Goal: Task Accomplishment & Management: Manage account settings

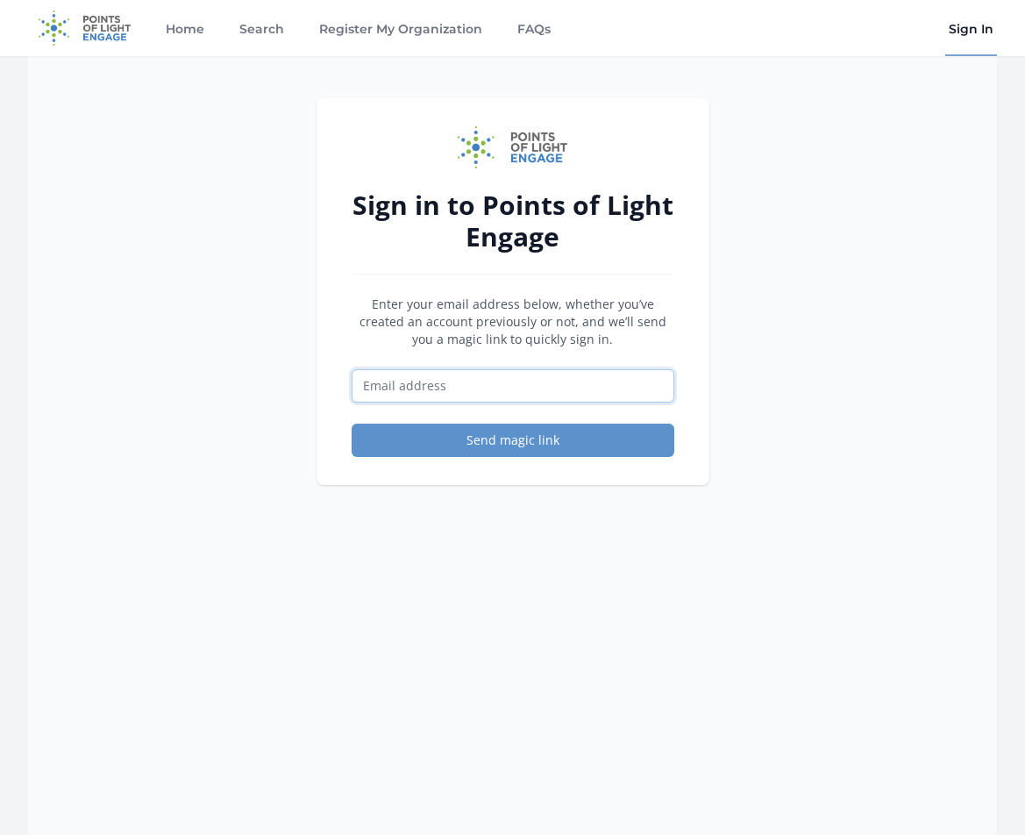
click at [462, 392] on input "Email address" at bounding box center [513, 385] width 323 height 33
type input "[EMAIL_ADDRESS][DOMAIN_NAME]"
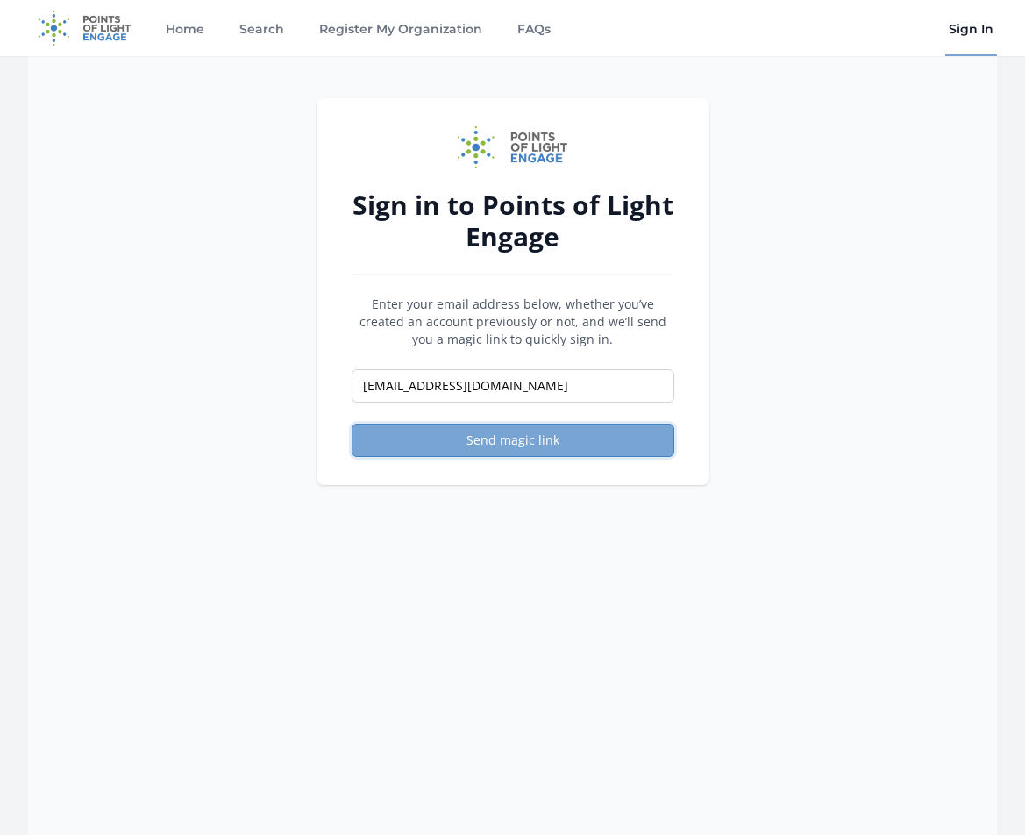
click at [479, 439] on button "Send magic link" at bounding box center [513, 440] width 323 height 33
click at [492, 448] on button "Send magic link" at bounding box center [513, 440] width 323 height 33
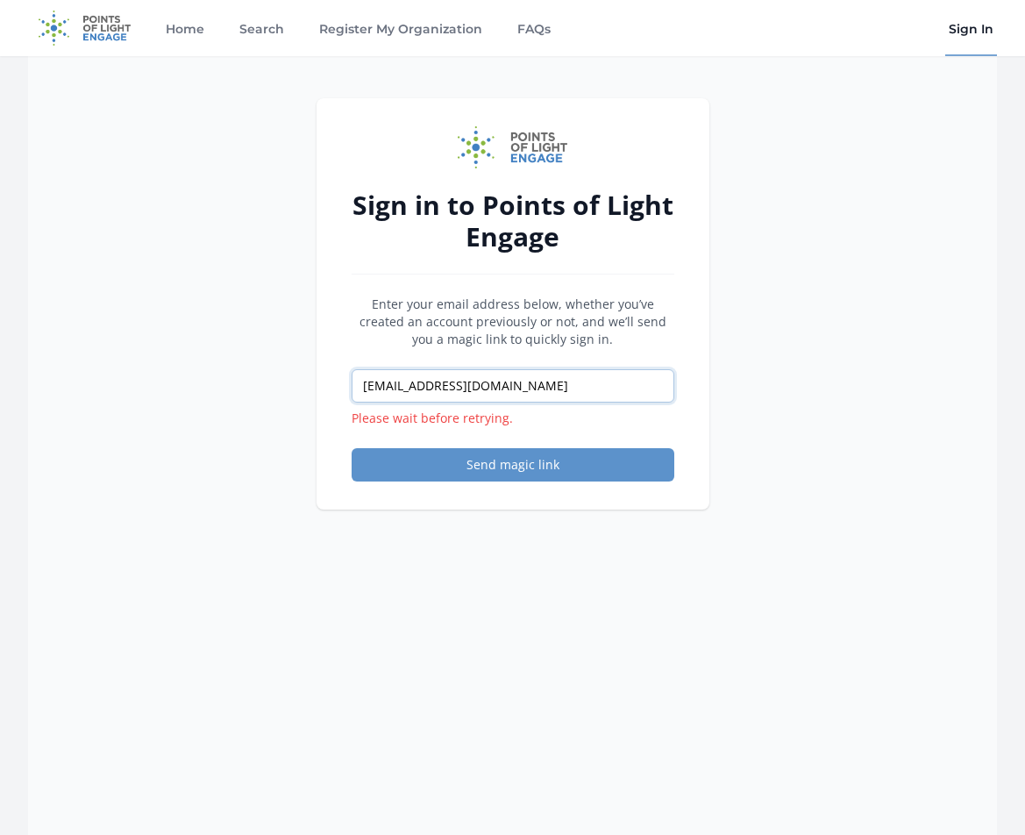
drag, startPoint x: 539, startPoint y: 388, endPoint x: 165, endPoint y: 381, distance: 374.6
click at [165, 381] on div "Sign in to Points of Light Engage Enter your email address below, whether you’v…" at bounding box center [512, 473] width 969 height 835
click at [707, 421] on div "Sign in to Points of Light Engage Enter your email address below, whether you’v…" at bounding box center [513, 303] width 393 height 411
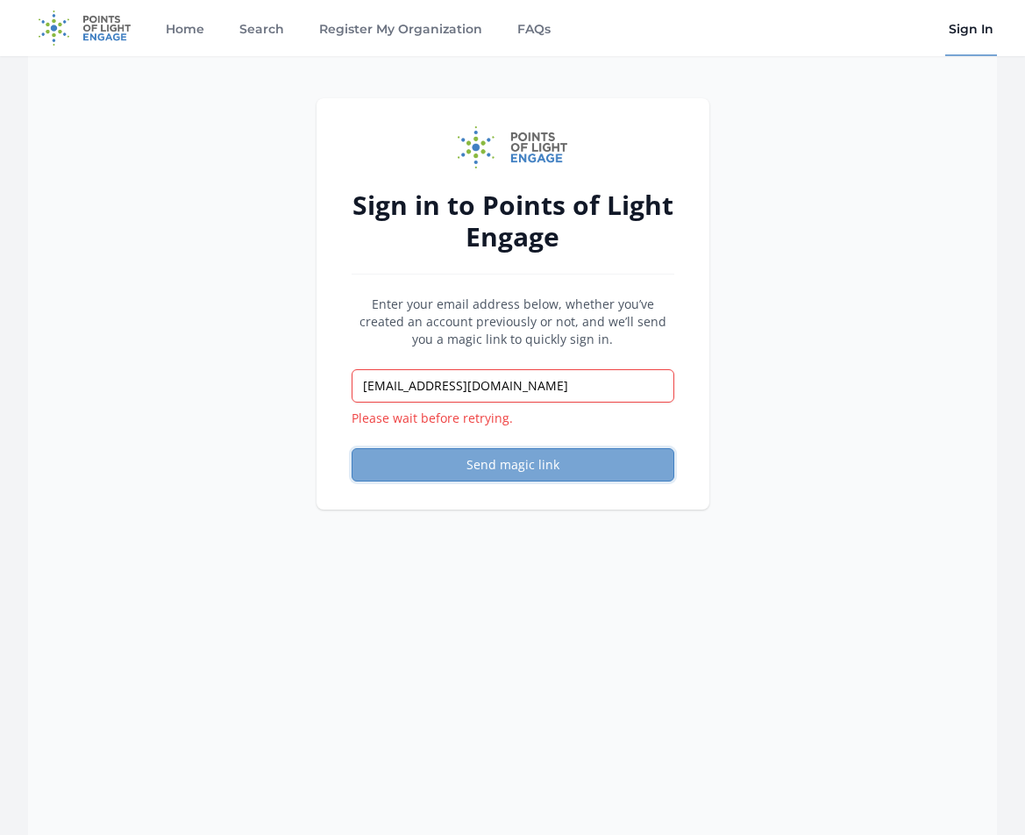
click at [597, 460] on button "Send magic link" at bounding box center [513, 464] width 323 height 33
drag, startPoint x: 525, startPoint y: 439, endPoint x: 519, endPoint y: 459, distance: 21.1
click at [525, 442] on form "Enter your email address below, whether you’ve created an account previously or…" at bounding box center [513, 389] width 323 height 186
click at [519, 459] on button "Send magic link" at bounding box center [513, 464] width 323 height 33
click at [522, 465] on button "Send magic link" at bounding box center [513, 464] width 323 height 33
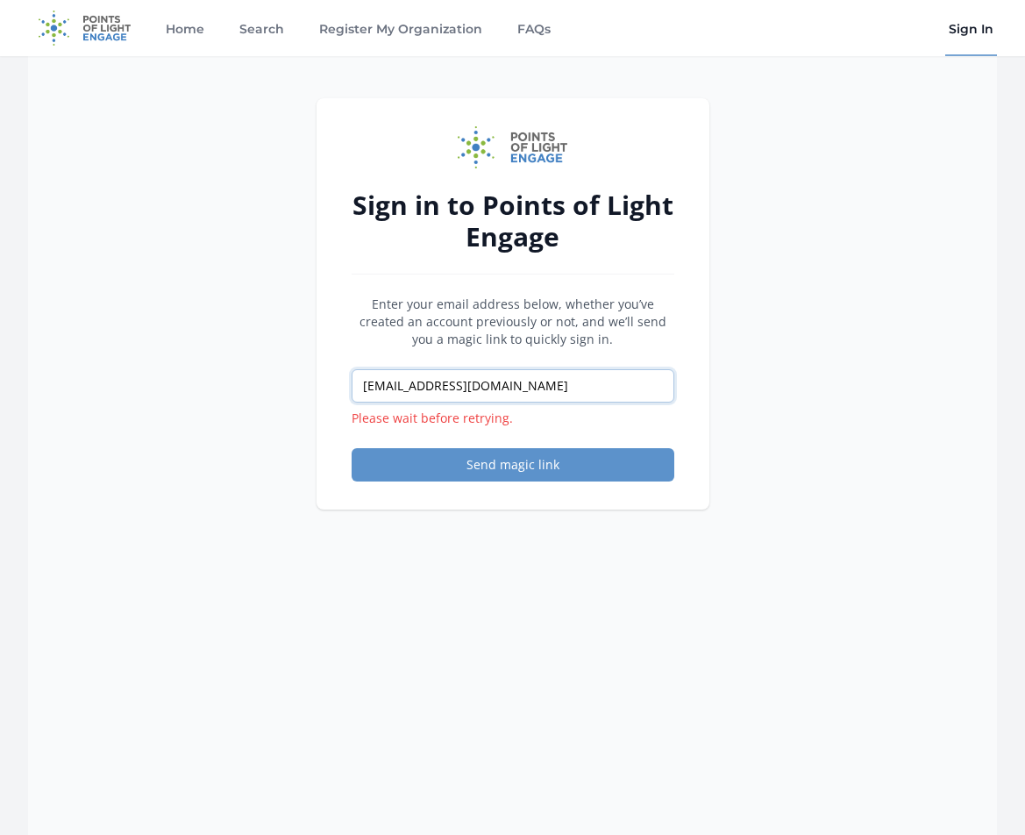
click at [525, 384] on input "[EMAIL_ADDRESS][DOMAIN_NAME]" at bounding box center [513, 385] width 323 height 33
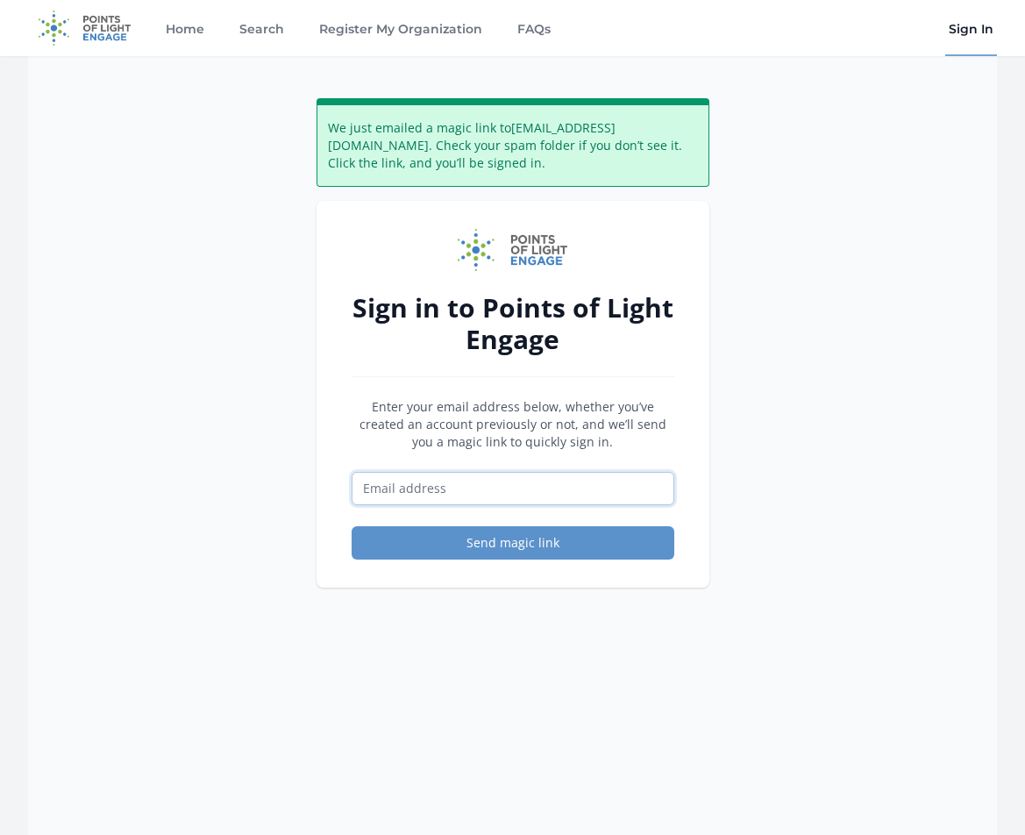
click at [516, 485] on input "Email address" at bounding box center [513, 488] width 323 height 33
click at [833, 385] on div "We just emailed a magic link to Sonicgrapple@gmail.com . Check your spam folder…" at bounding box center [512, 473] width 969 height 835
